Goal: Task Accomplishment & Management: Manage account settings

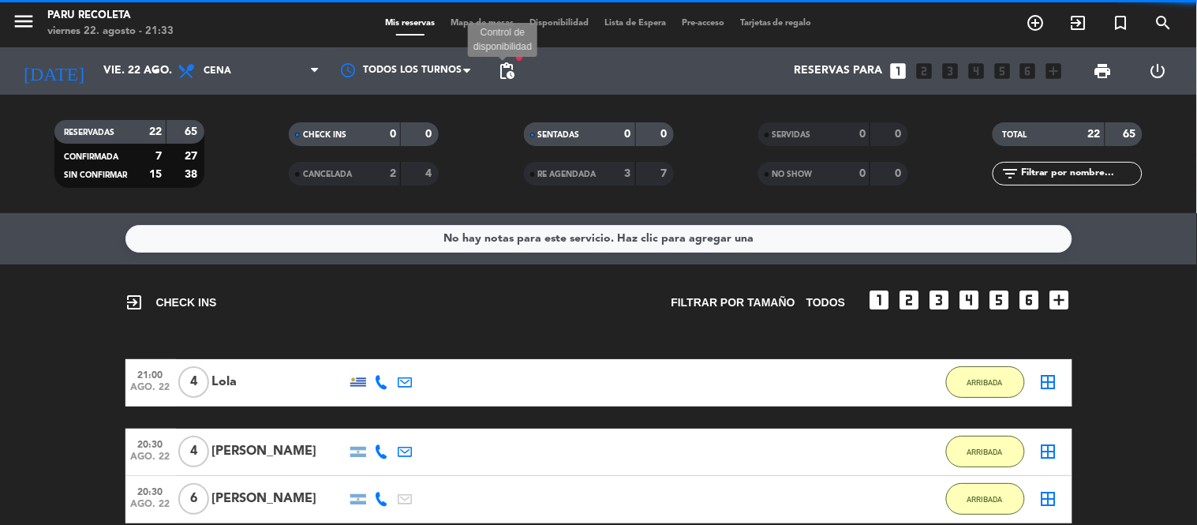
click at [505, 66] on span "pending_actions" at bounding box center [506, 71] width 19 height 19
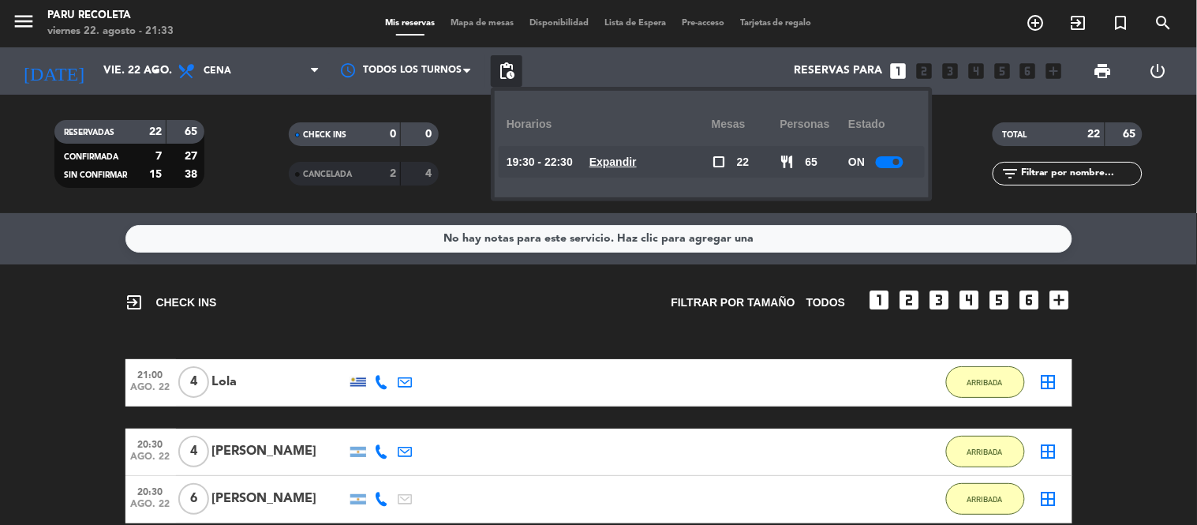
click at [620, 163] on u "Expandir" at bounding box center [612, 161] width 47 height 13
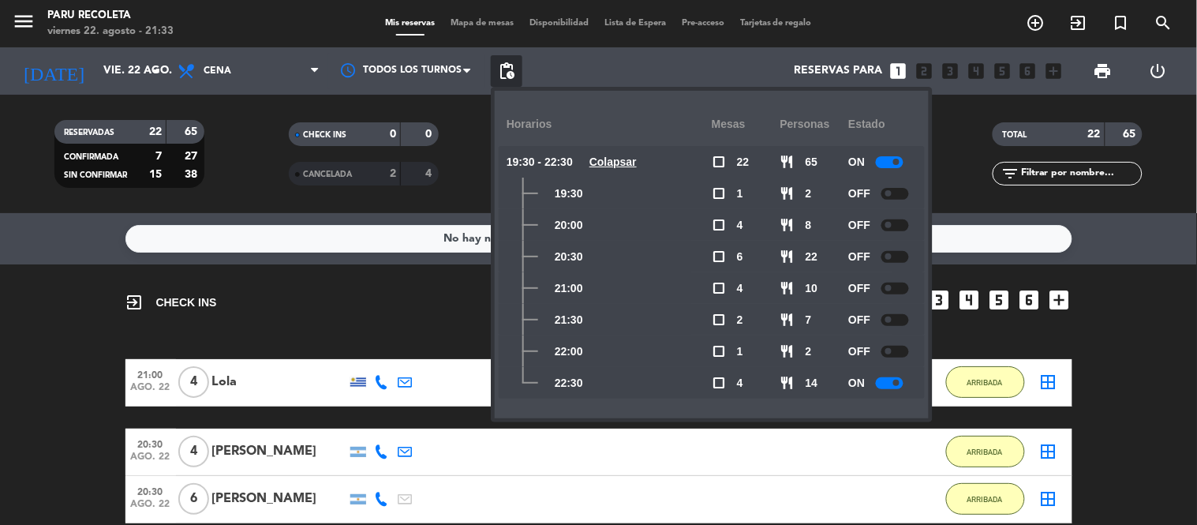
click at [898, 387] on div at bounding box center [890, 383] width 28 height 12
click at [898, 387] on div at bounding box center [895, 383] width 28 height 12
